Goal: Transaction & Acquisition: Purchase product/service

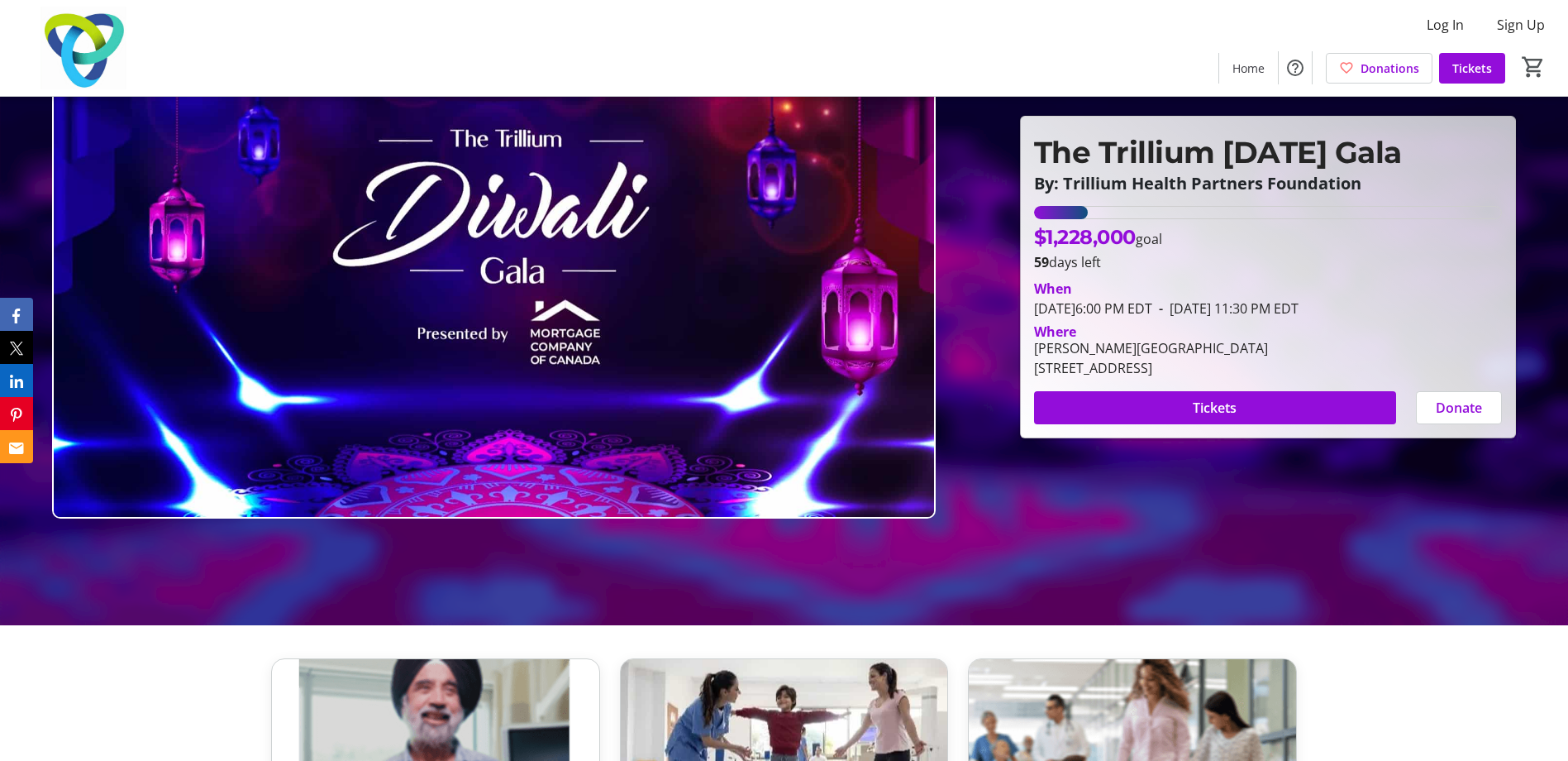
scroll to position [165, 0]
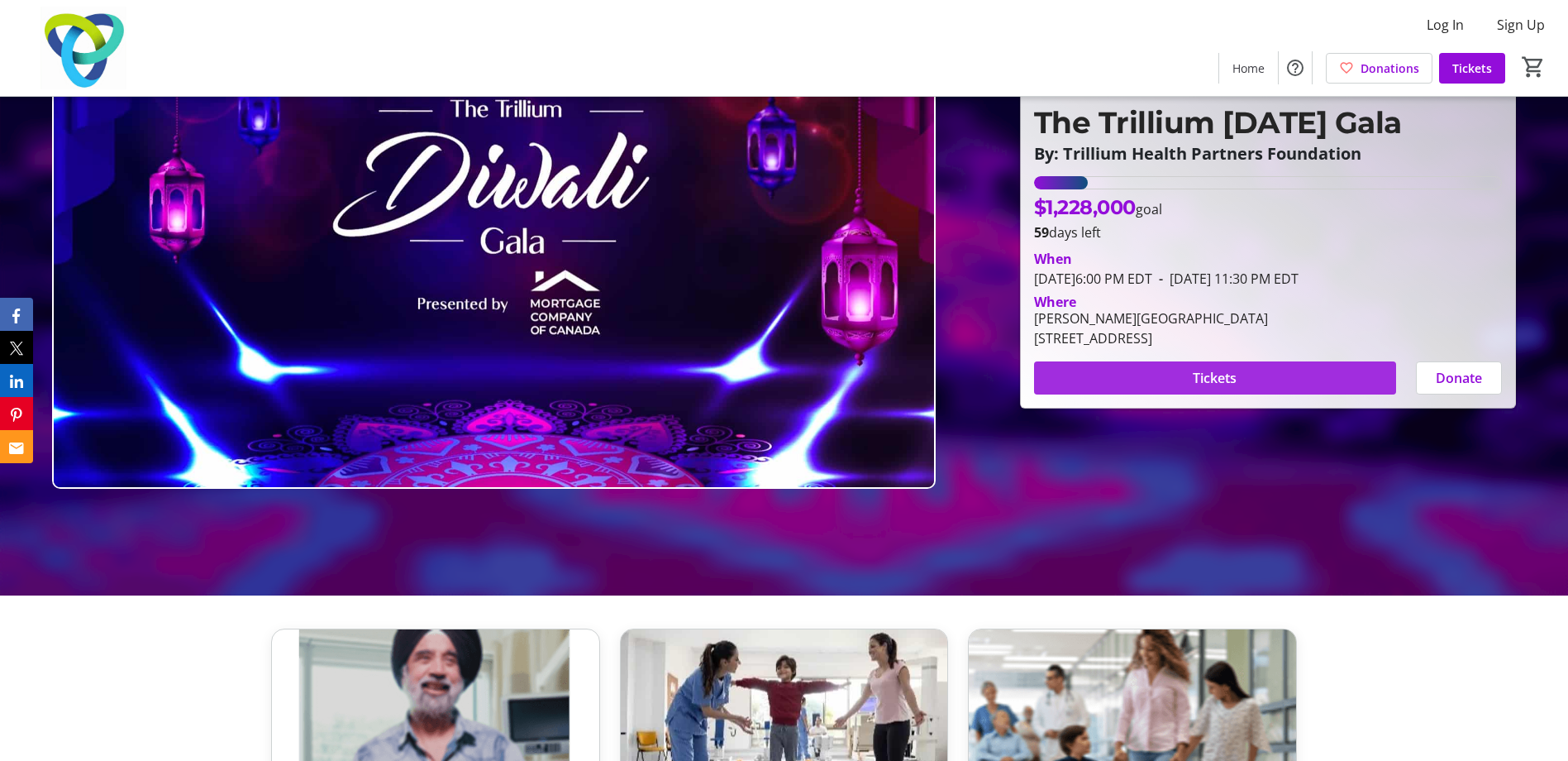
click at [1234, 383] on span "Tickets" at bounding box center [1214, 377] width 43 height 19
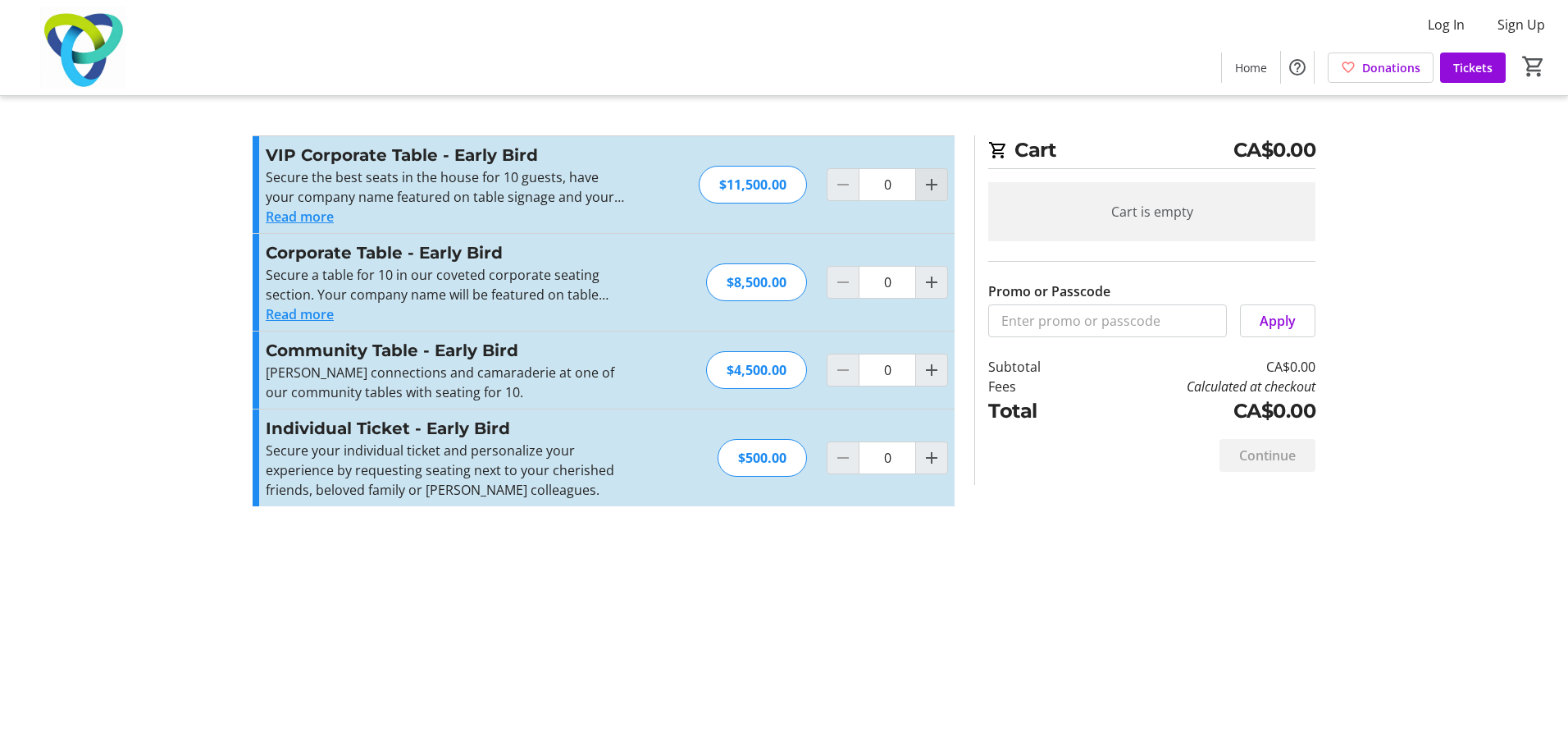
click at [931, 189] on mat-icon "Increment by one" at bounding box center [931, 184] width 19 height 19
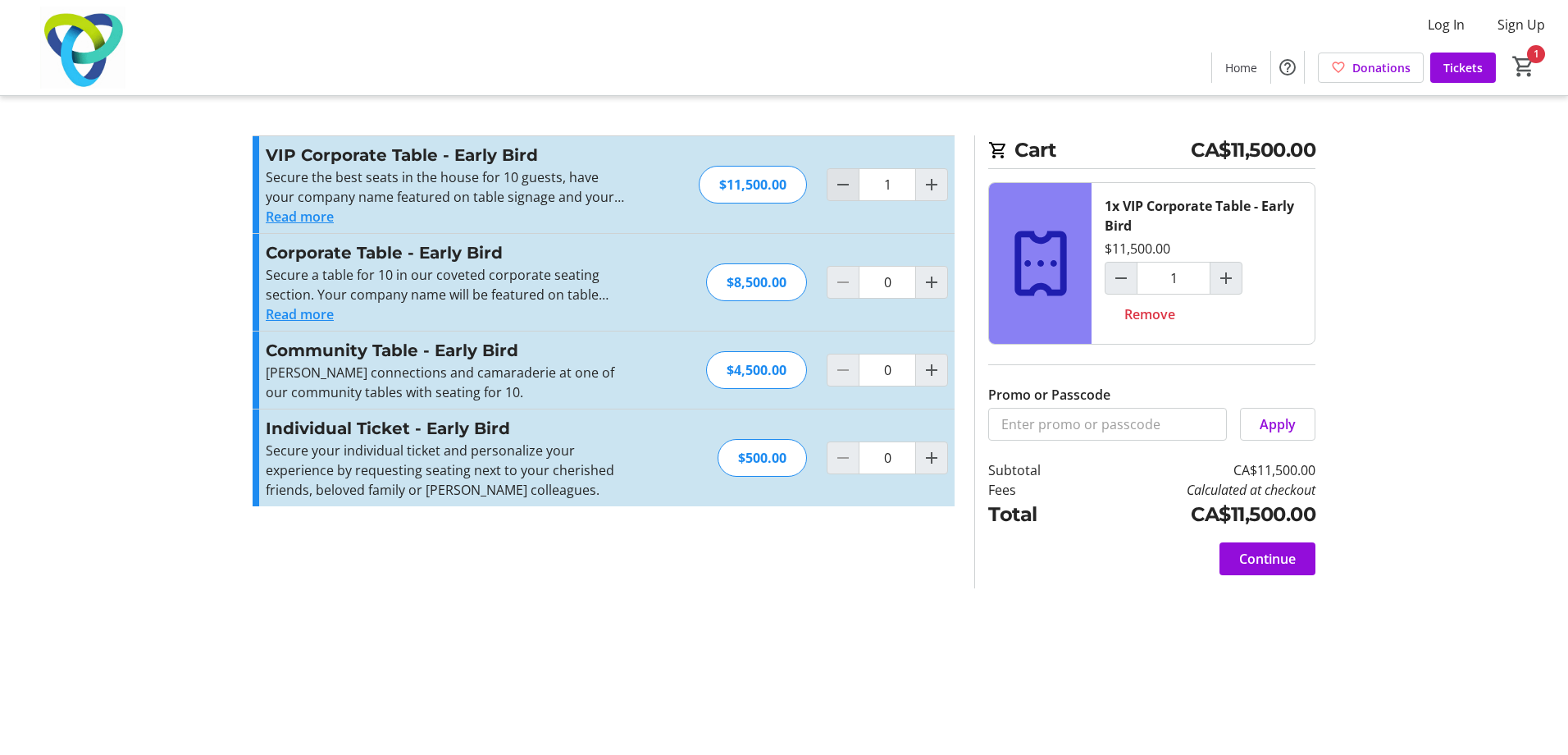
click at [847, 185] on mat-icon "Decrement by one" at bounding box center [843, 184] width 19 height 19
type input "0"
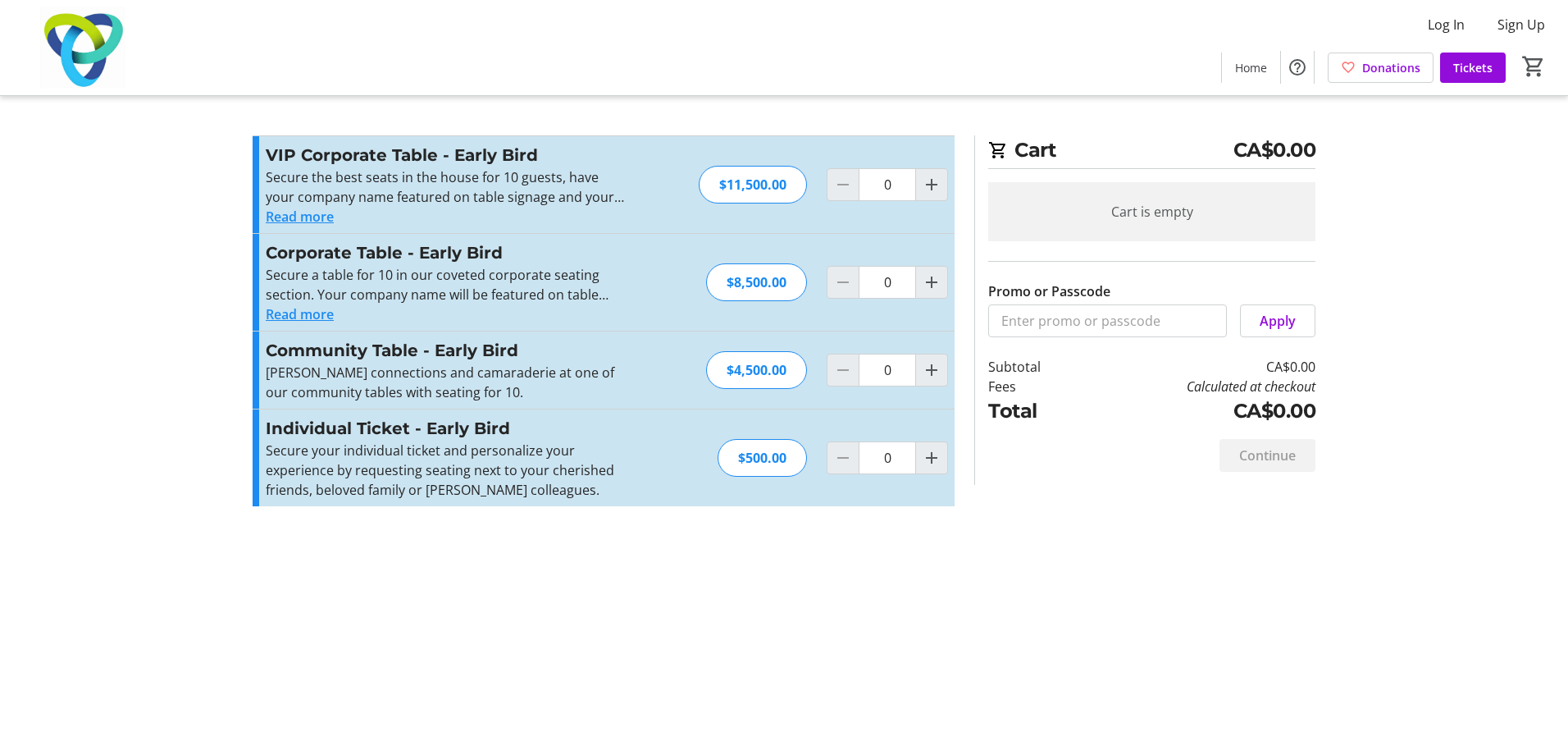
click at [476, 465] on p "Secure your individual ticket and personalize your experience by requesting sea…" at bounding box center [444, 470] width 358 height 59
drag, startPoint x: 362, startPoint y: 473, endPoint x: 495, endPoint y: 473, distance: 133.0
click at [495, 473] on p "Secure your individual ticket and personalize your experience by requesting sea…" at bounding box center [444, 470] width 358 height 59
drag, startPoint x: 495, startPoint y: 473, endPoint x: 562, endPoint y: 559, distance: 109.0
click at [562, 559] on div "Cart CA$0.00 Cart is empty Promo or Passcode Apply Subtotal CA$0.00 Fees Calcul…" at bounding box center [784, 378] width 1083 height 755
